Goal: Obtain resource: Obtain resource

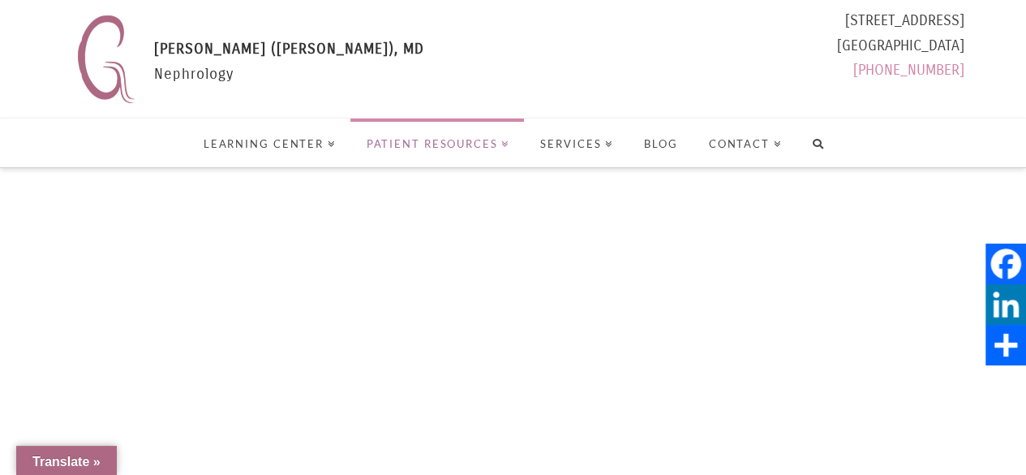
click at [437, 134] on link "Patient Resources" at bounding box center [438, 142] width 174 height 49
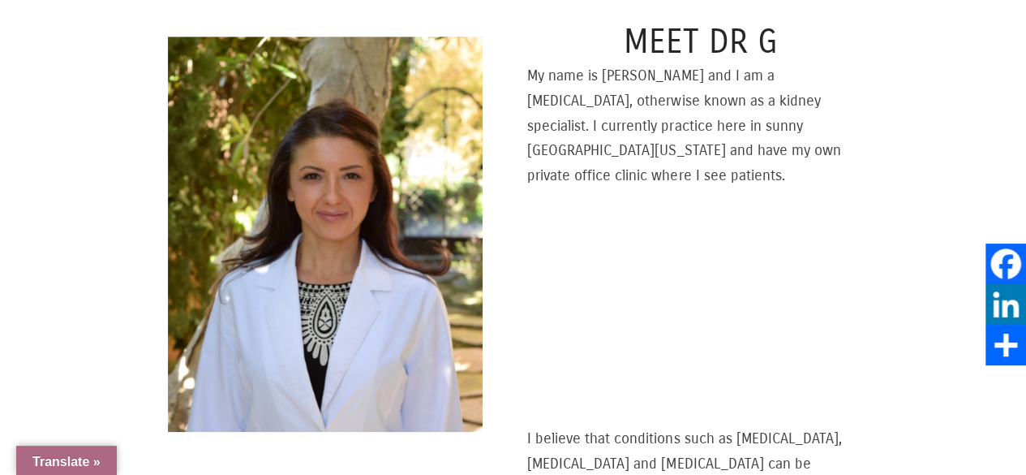
scroll to position [730, 0]
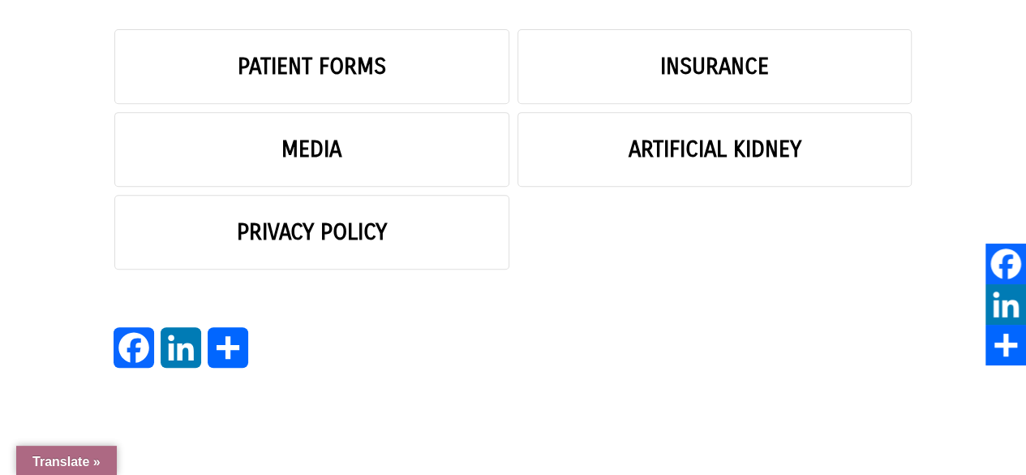
scroll to position [162, 0]
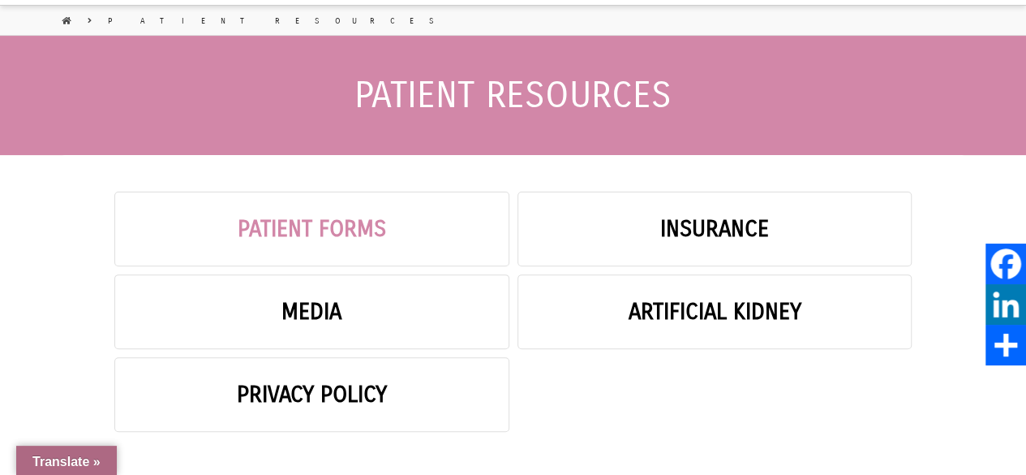
click at [345, 238] on link "Patient Forms" at bounding box center [311, 228] width 395 height 75
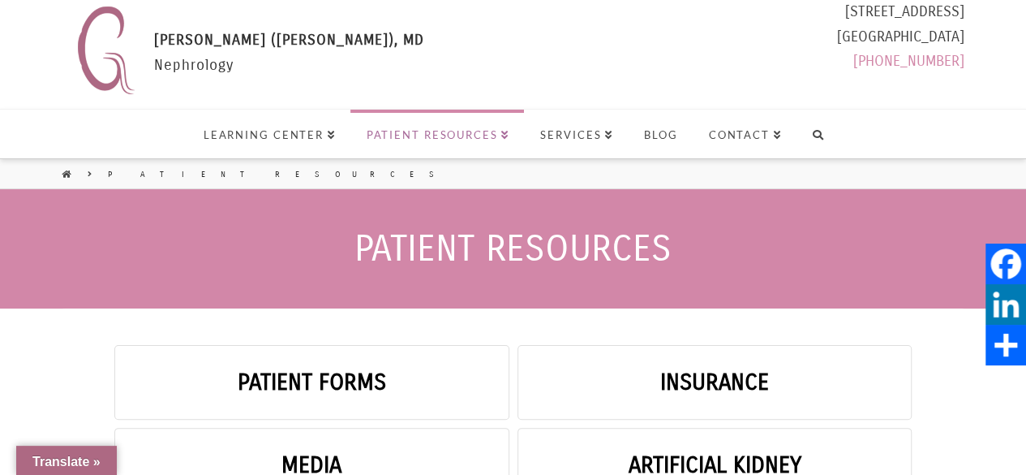
scroll to position [0, 0]
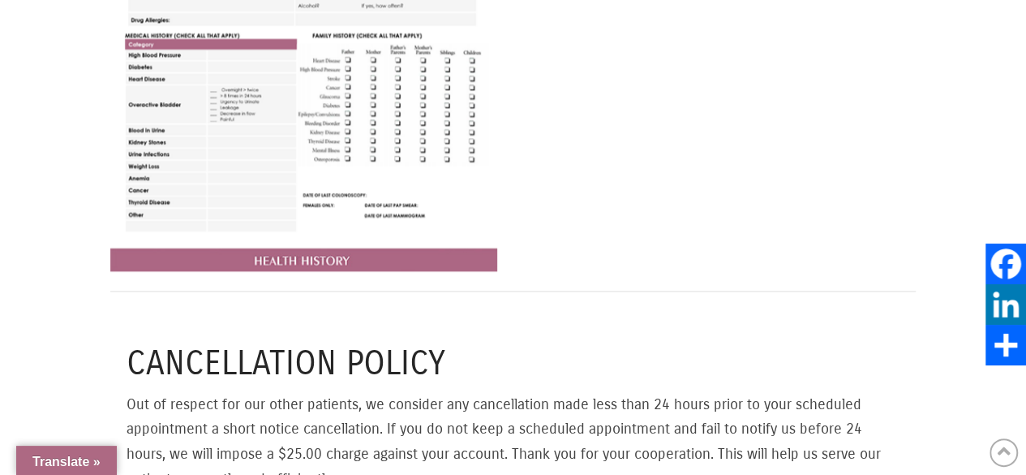
select select "Language Translate Widget"
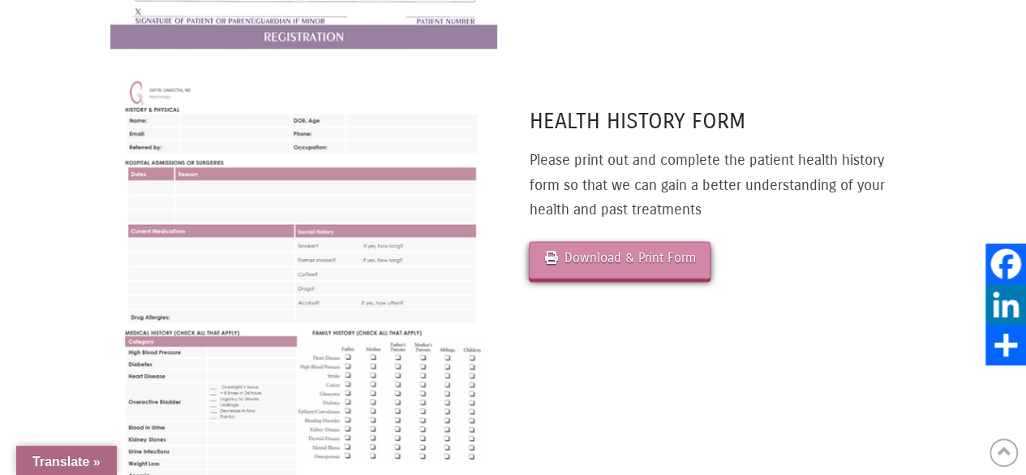
scroll to position [861, 0]
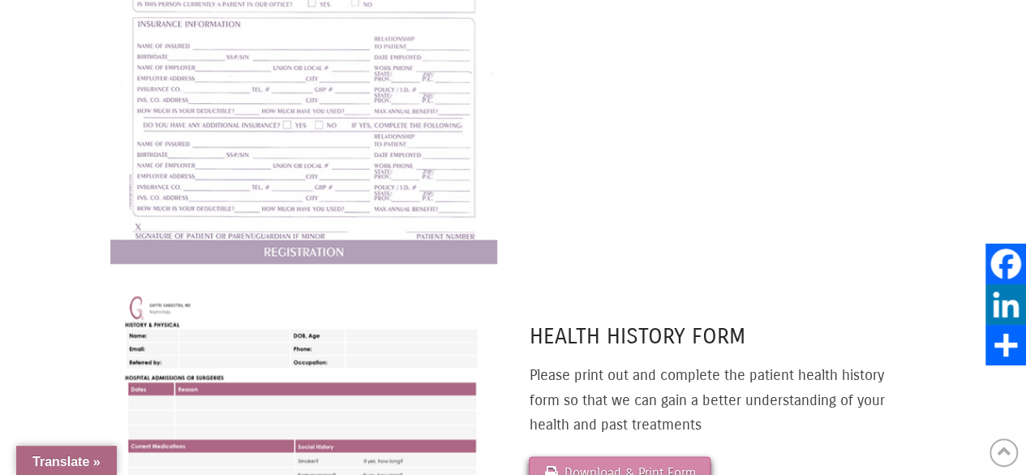
click at [267, 170] on img at bounding box center [303, 13] width 387 height 501
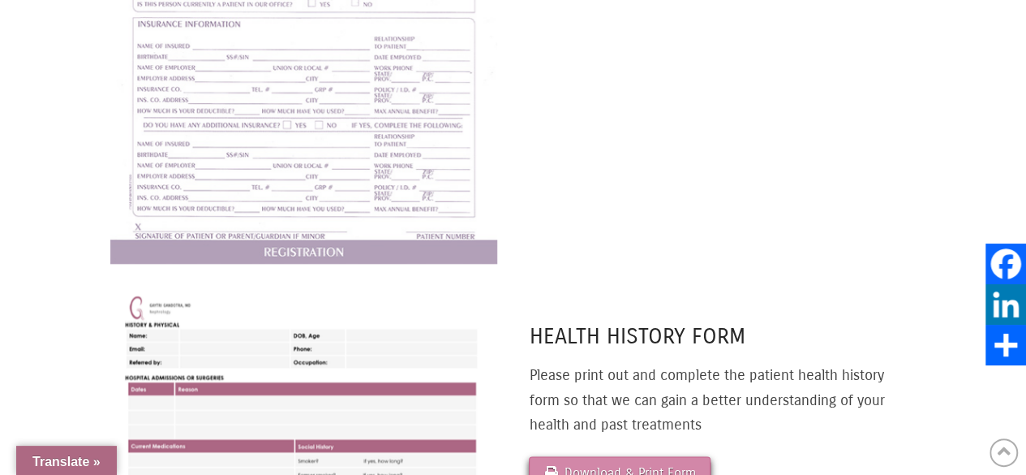
click at [329, 225] on img at bounding box center [303, 13] width 387 height 501
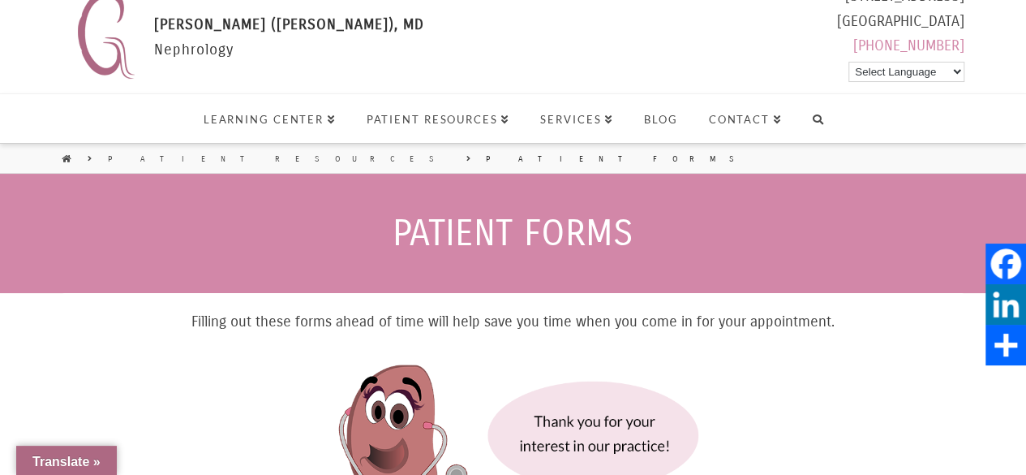
scroll to position [0, 0]
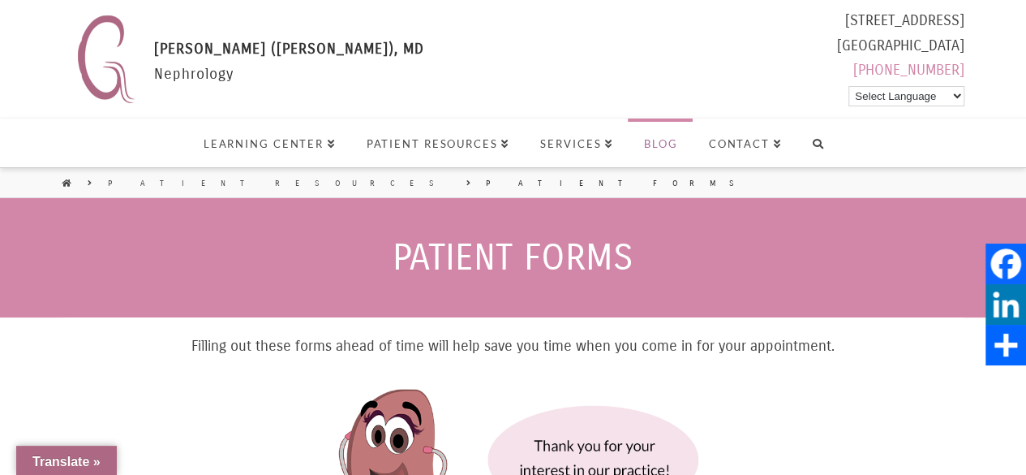
click at [641, 144] on link "Blog" at bounding box center [660, 142] width 65 height 49
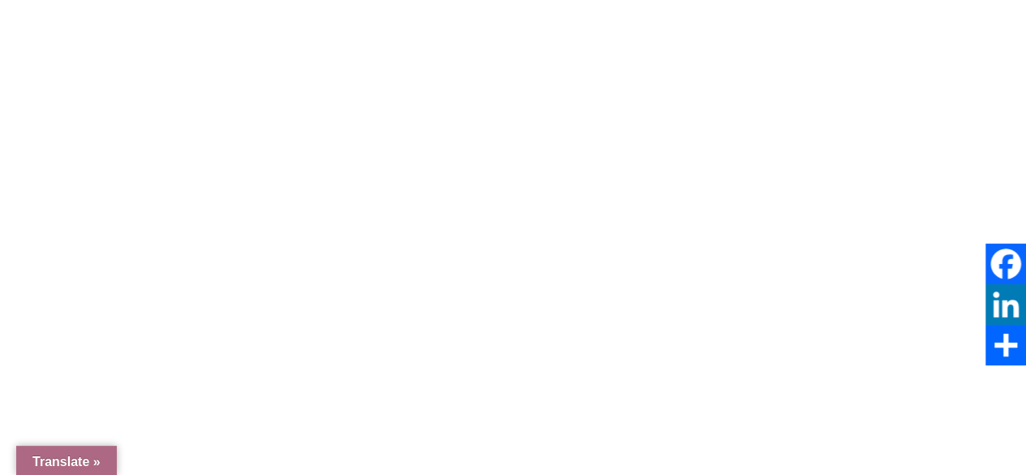
select select "Language Translate Widget"
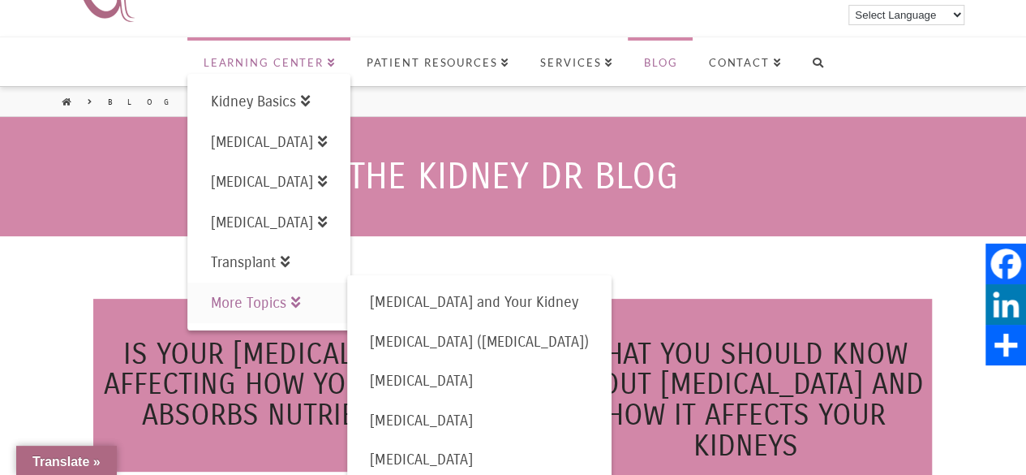
scroll to position [162, 0]
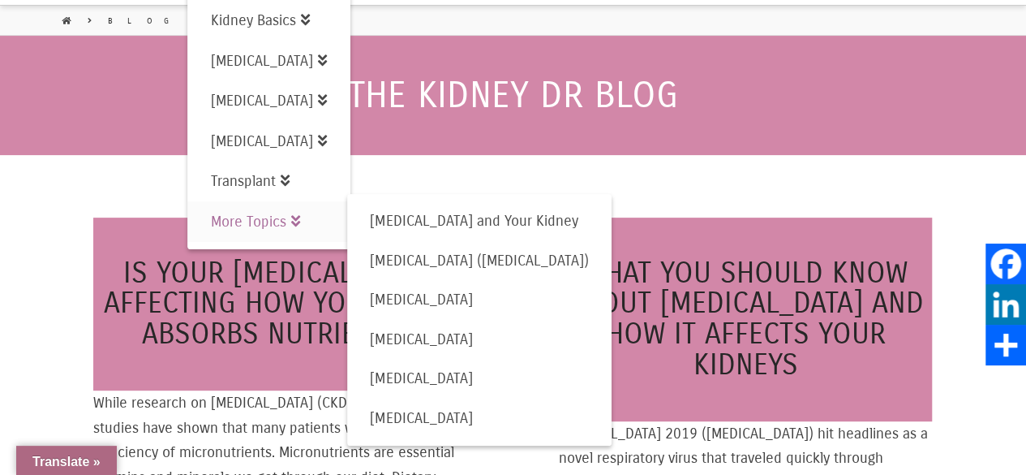
click at [677, 197] on div "What you should know about COVID-19 and how it affects your kidneys Coronavirus…" at bounding box center [745, 481] width 437 height 588
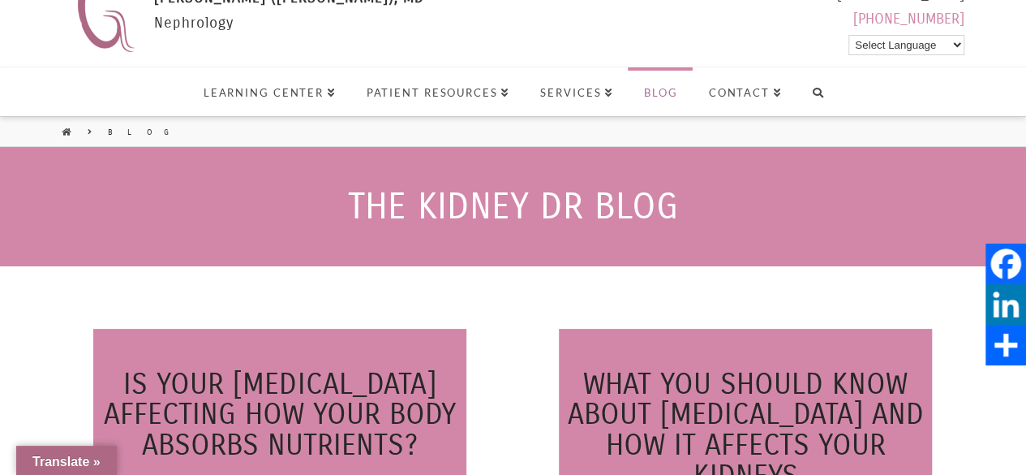
scroll to position [0, 0]
